Goal: Complete application form: Complete application form

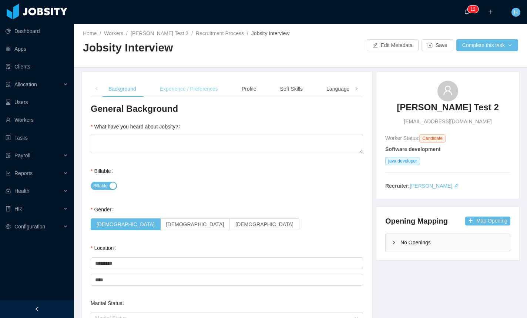
click at [198, 94] on div "Experience / Preferences" at bounding box center [189, 89] width 70 height 17
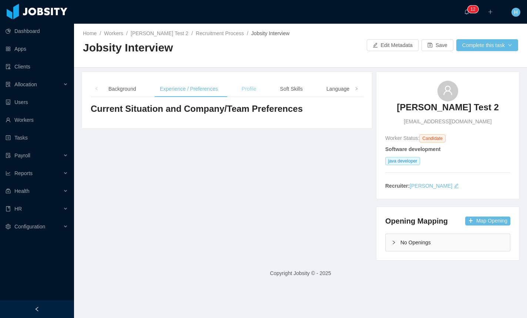
click at [262, 91] on div "Profile" at bounding box center [249, 89] width 27 height 17
drag, startPoint x: 282, startPoint y: 89, endPoint x: 288, endPoint y: 90, distance: 5.7
click at [282, 89] on div "Soft Skills" at bounding box center [291, 89] width 34 height 17
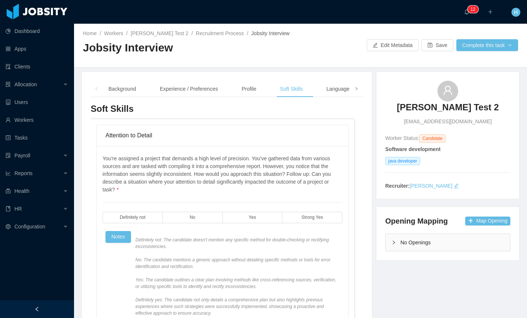
click at [355, 91] on span at bounding box center [356, 89] width 12 height 16
click at [302, 89] on div "Language" at bounding box center [287, 89] width 35 height 17
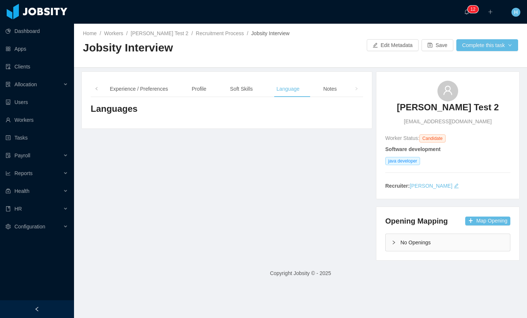
click at [326, 90] on div "Notes" at bounding box center [330, 89] width 26 height 17
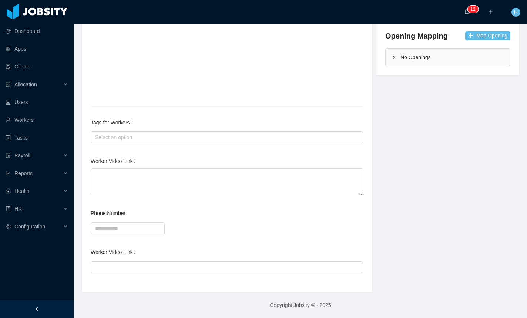
scroll to position [185, 0]
